Goal: Check status: Check status

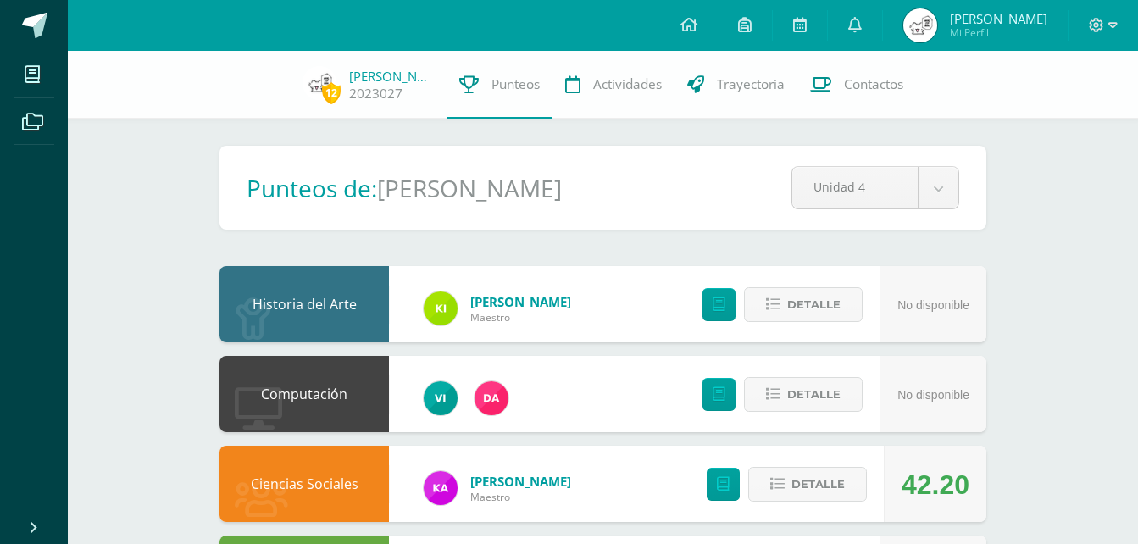
scroll to position [1102, 0]
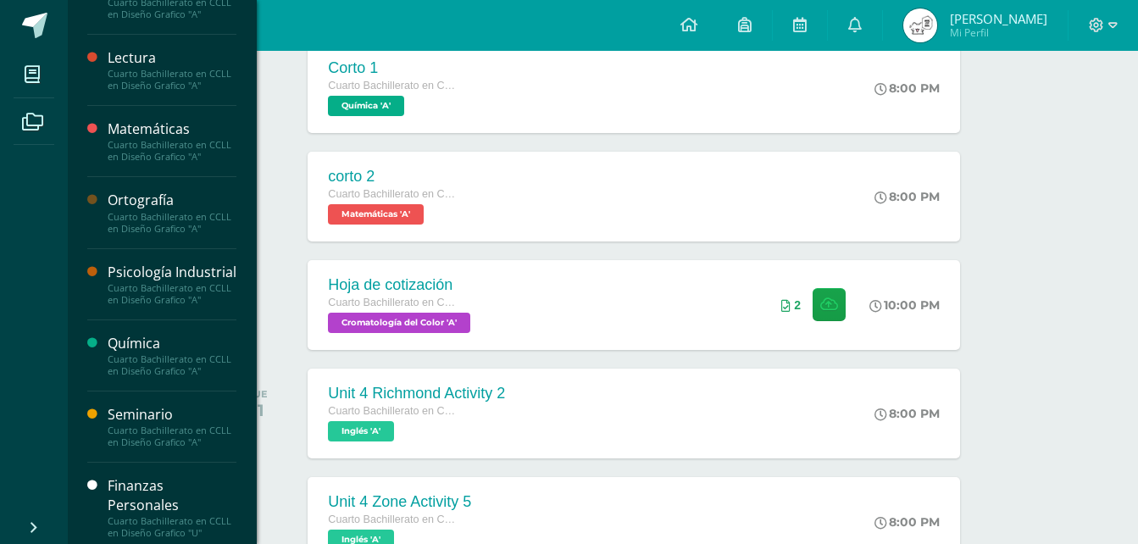
scroll to position [1161, 0]
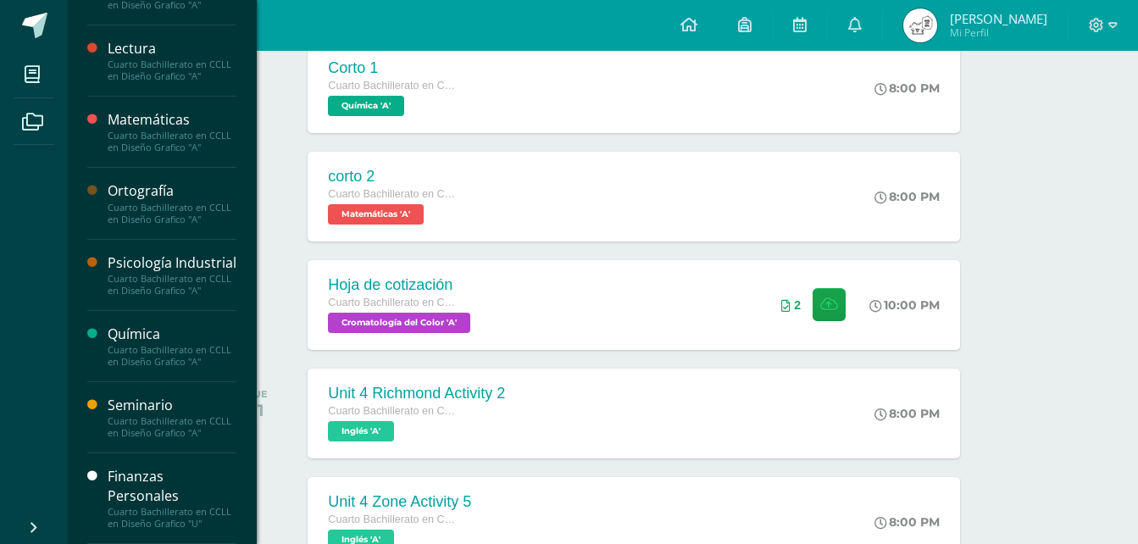
click at [195, 406] on div "Seminario" at bounding box center [172, 405] width 129 height 19
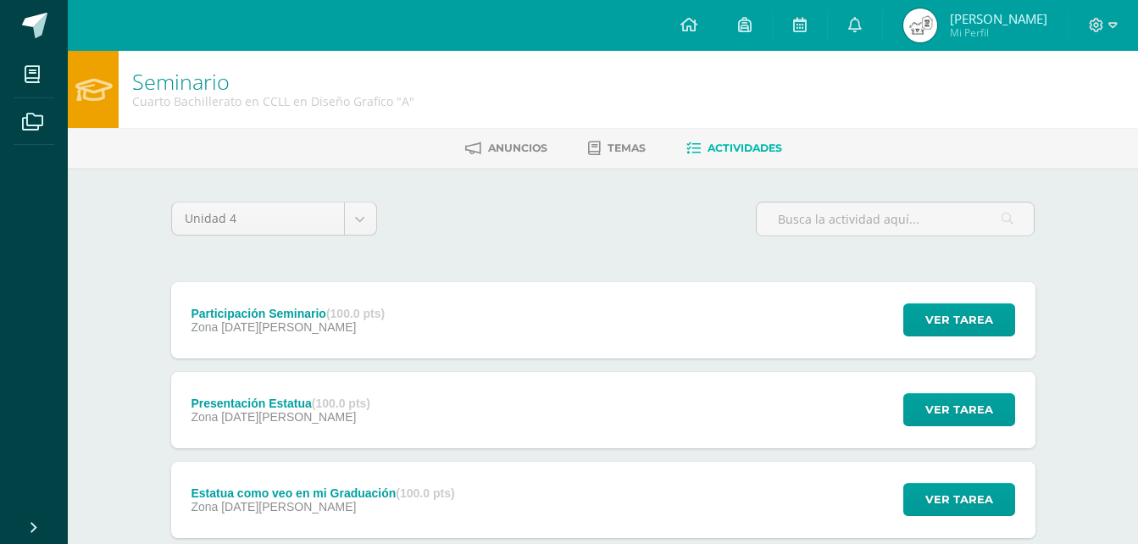
scroll to position [107, 0]
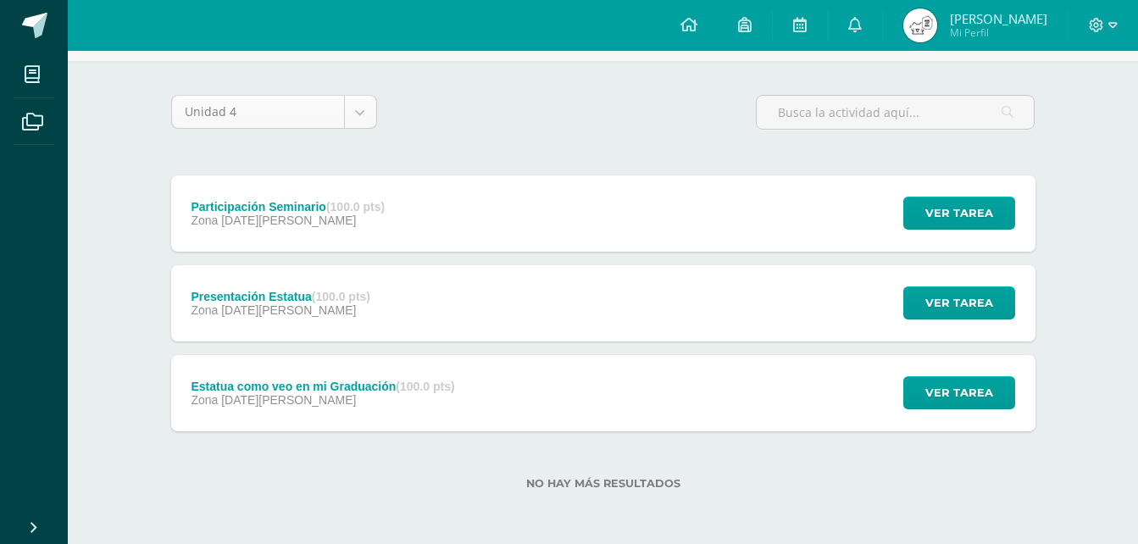
click at [359, 119] on body "Mis cursos Archivos Cerrar panel Biología Cuarto Bachillerato en CCLL en Diseño…" at bounding box center [569, 218] width 1138 height 651
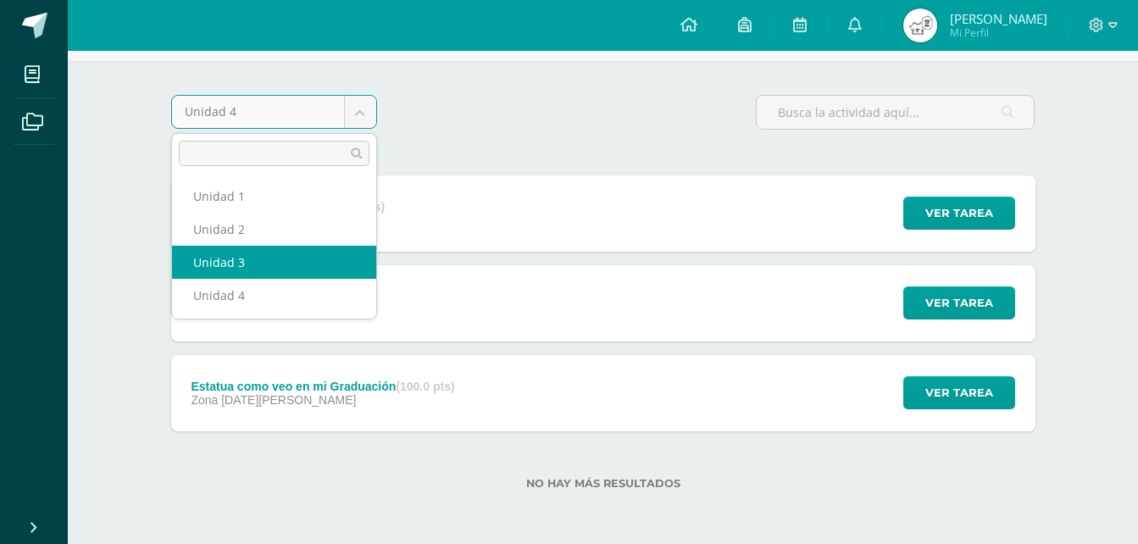
select select "Unidad 3"
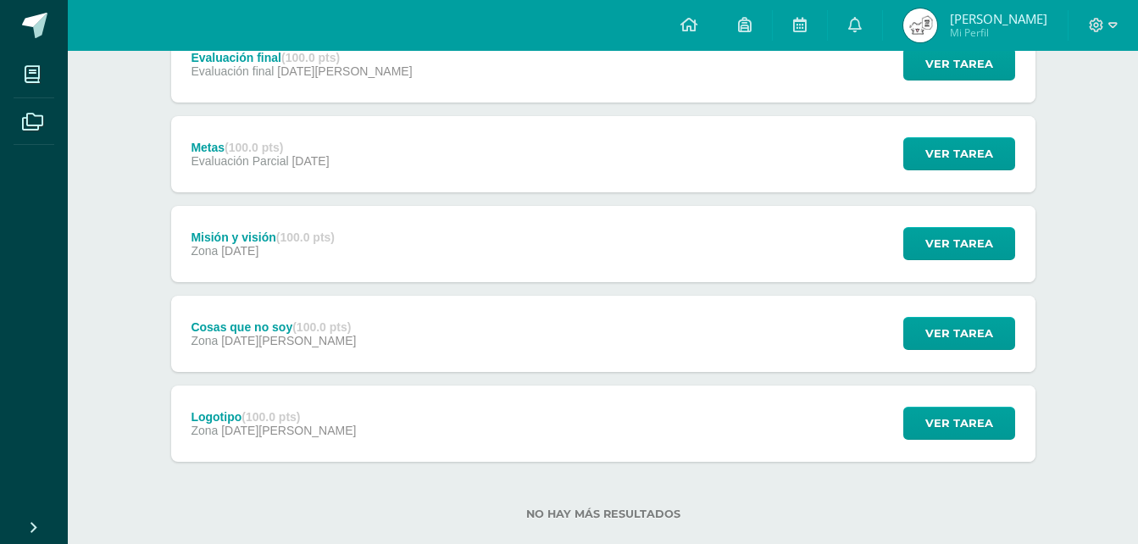
scroll to position [291, 0]
